Goal: Task Accomplishment & Management: Manage account settings

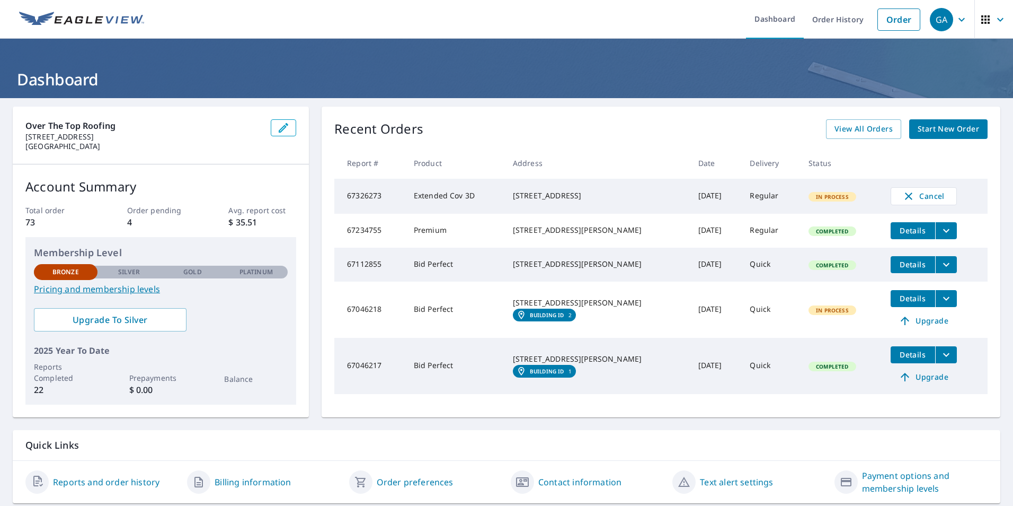
click at [443, 199] on td "Extended Cov 3D" at bounding box center [454, 196] width 99 height 35
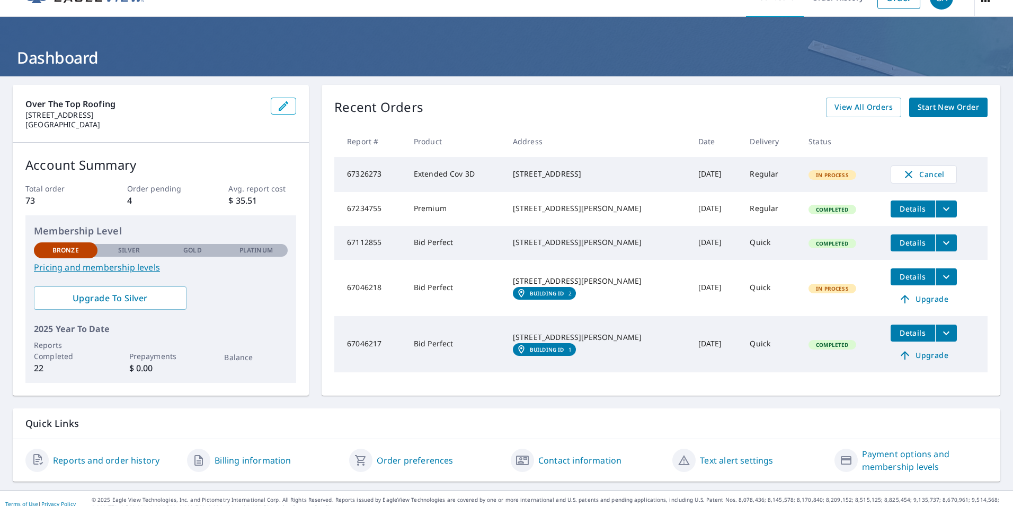
scroll to position [33, 0]
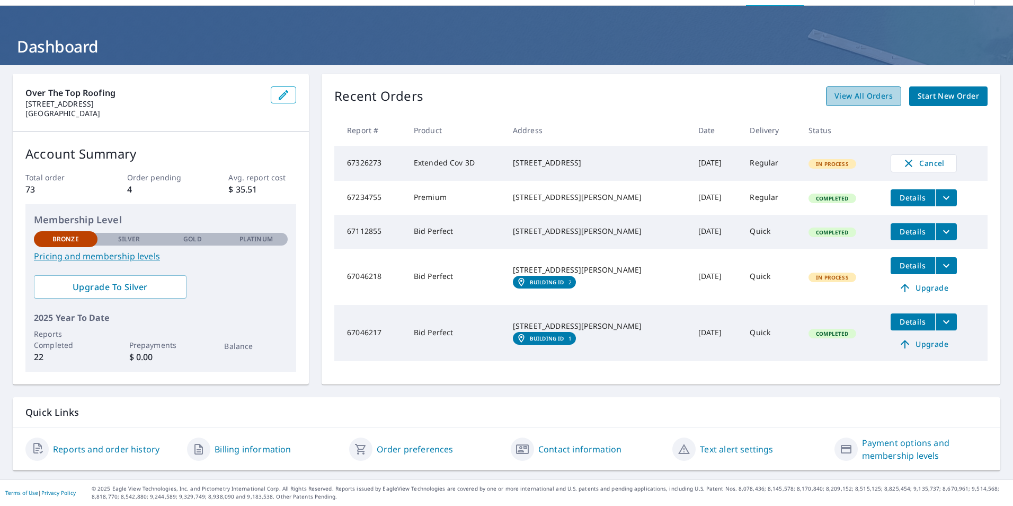
click at [869, 92] on span "View All Orders" at bounding box center [864, 96] width 58 height 13
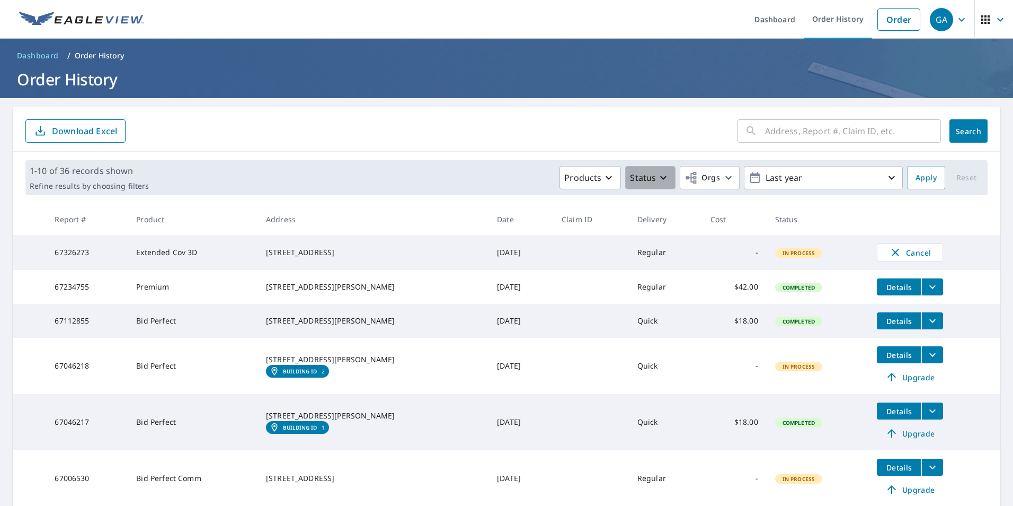
click at [657, 174] on icon "button" at bounding box center [663, 177] width 13 height 13
click at [657, 175] on icon "button" at bounding box center [663, 177] width 13 height 13
click at [603, 180] on icon "button" at bounding box center [609, 177] width 13 height 13
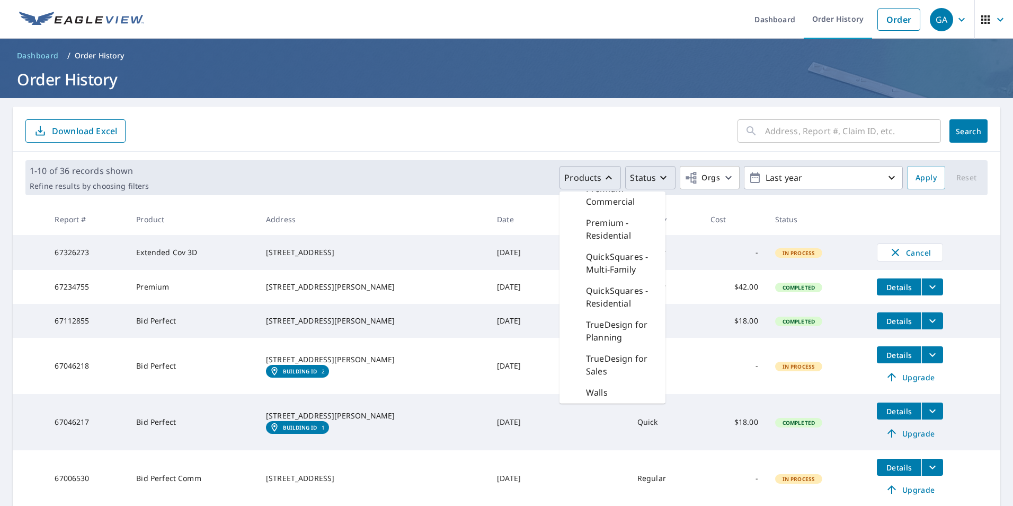
scroll to position [411, 0]
click at [592, 169] on button "Products" at bounding box center [590, 177] width 61 height 23
